Goal: Check status: Check status

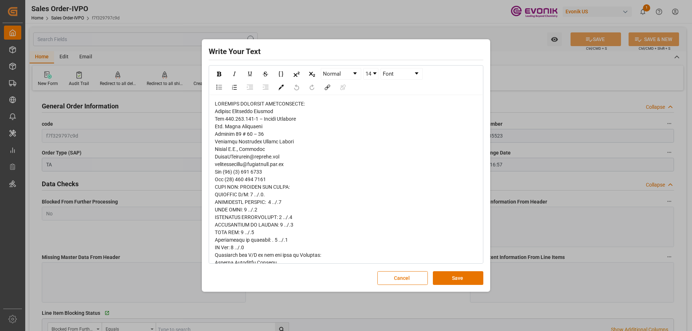
scroll to position [216, 0]
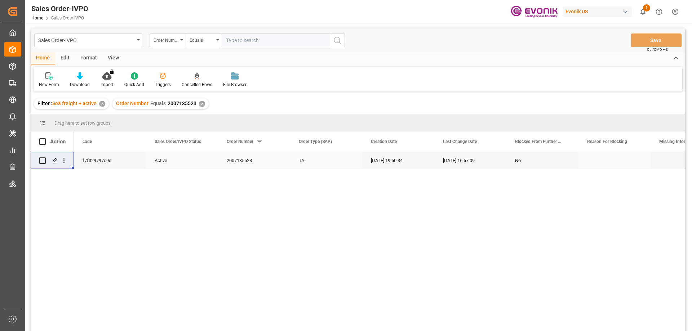
click at [270, 40] on input "text" at bounding box center [276, 41] width 108 height 14
type input "2007023479"
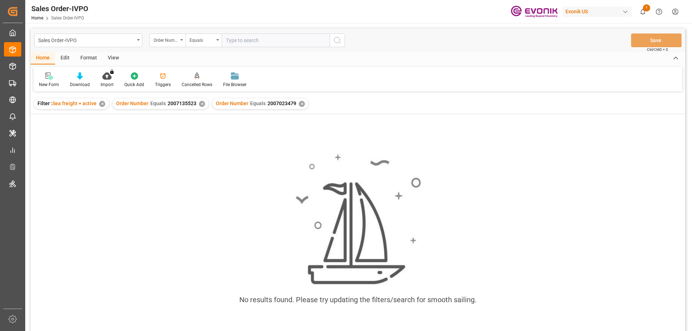
click at [200, 105] on div "✕" at bounding box center [202, 104] width 6 height 6
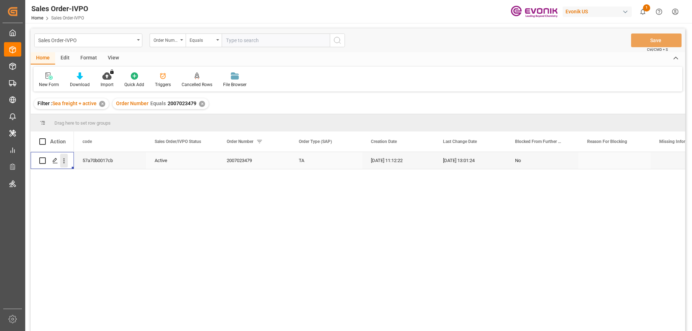
click at [66, 159] on icon "open menu" at bounding box center [64, 161] width 8 height 8
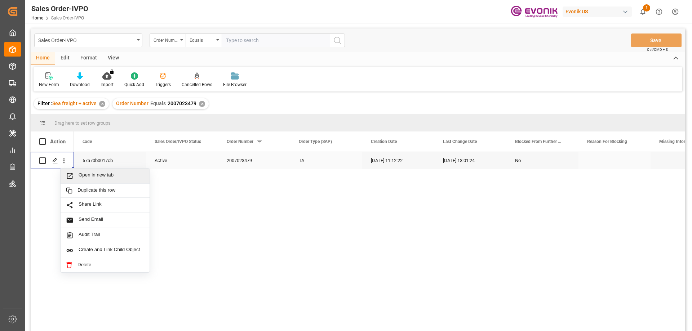
click at [101, 176] on span "Open in new tab" at bounding box center [112, 176] width 66 height 8
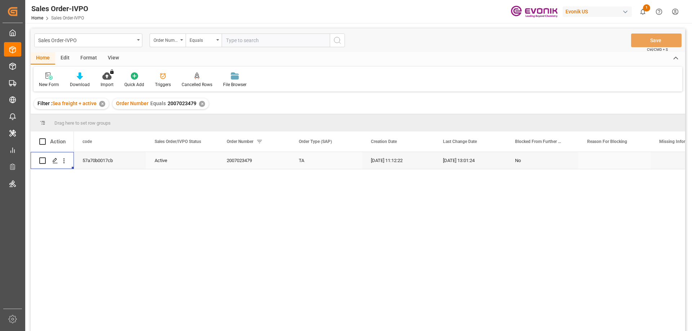
click at [266, 37] on input "text" at bounding box center [276, 41] width 108 height 14
paste input "258084386"
type input "258084386"
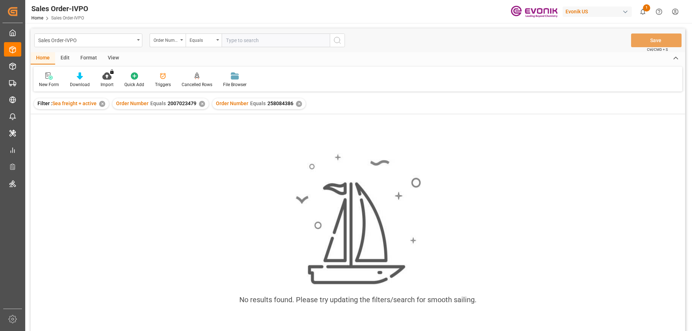
click at [202, 102] on div "✕" at bounding box center [202, 104] width 6 height 6
click at [269, 36] on input "text" at bounding box center [276, 41] width 108 height 14
paste input "258084386"
type input "258084386"
click at [197, 103] on div "✕" at bounding box center [199, 104] width 6 height 6
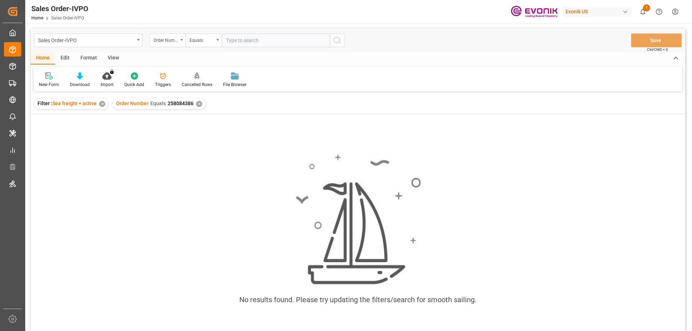
click at [265, 38] on input "text" at bounding box center [276, 41] width 108 height 14
paste input "46466103"
click at [226, 41] on input "46466103" at bounding box center [276, 41] width 108 height 14
type input "0046466103"
click at [199, 103] on div "✕" at bounding box center [199, 104] width 6 height 6
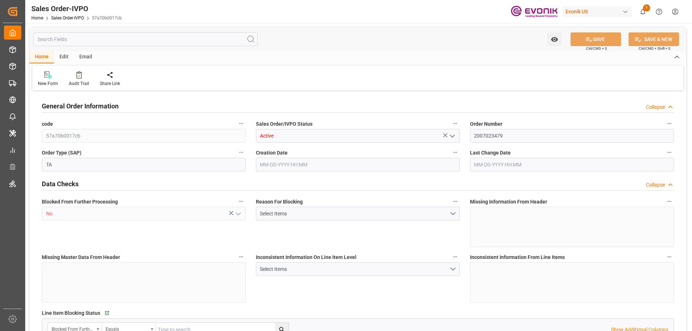
type input "TWTXG"
type input "0"
type input "2"
type input "3"
type input "2"
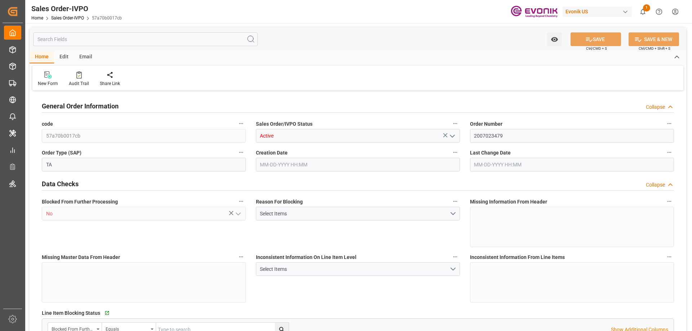
type input "37517.76"
type input "33.8242"
type input "34000"
type input "60"
type input "[DATE] 11:12"
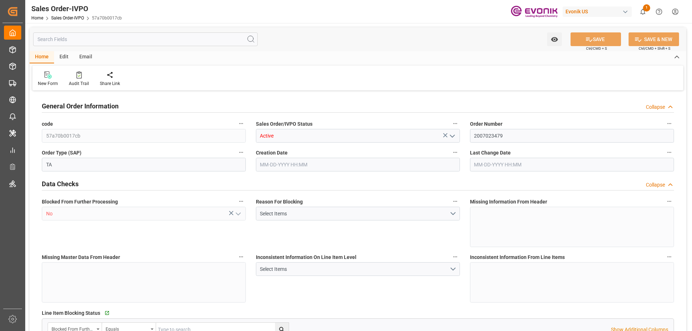
type input "[DATE] 13:01"
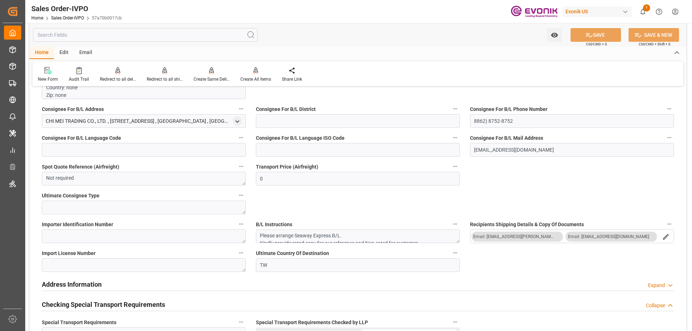
scroll to position [793, 0]
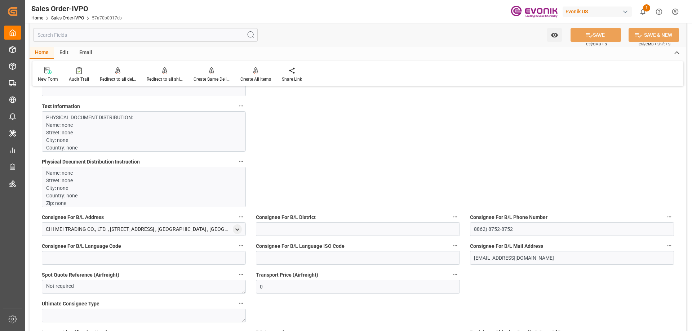
click at [104, 36] on input "text" at bounding box center [145, 35] width 225 height 14
paste input "258084386"
type input "258084386"
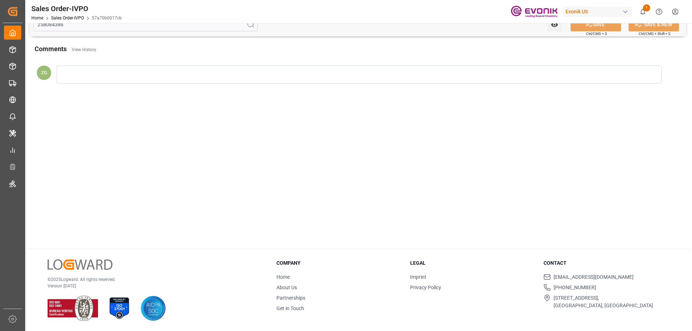
scroll to position [77, 0]
